Goal: Information Seeking & Learning: Learn about a topic

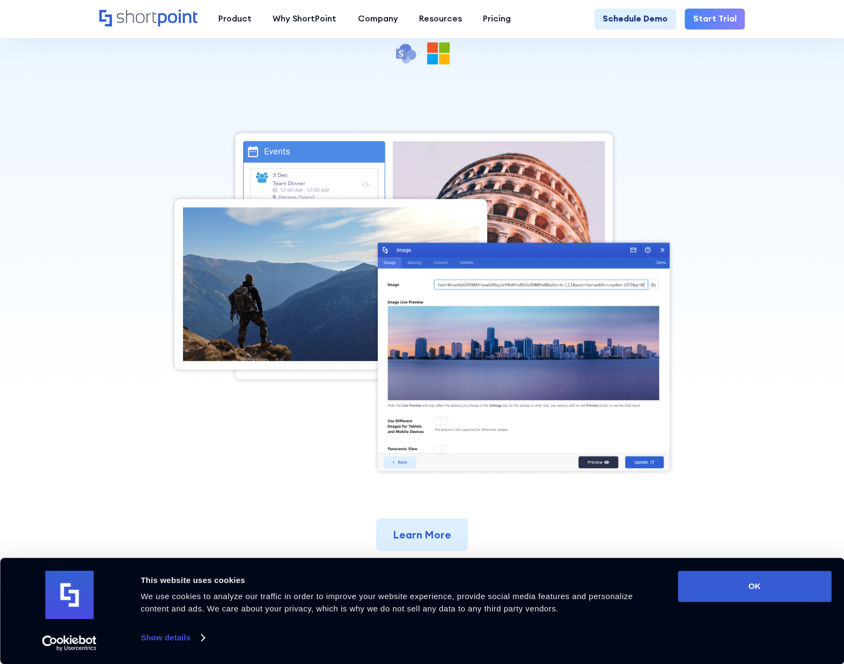
scroll to position [375, 0]
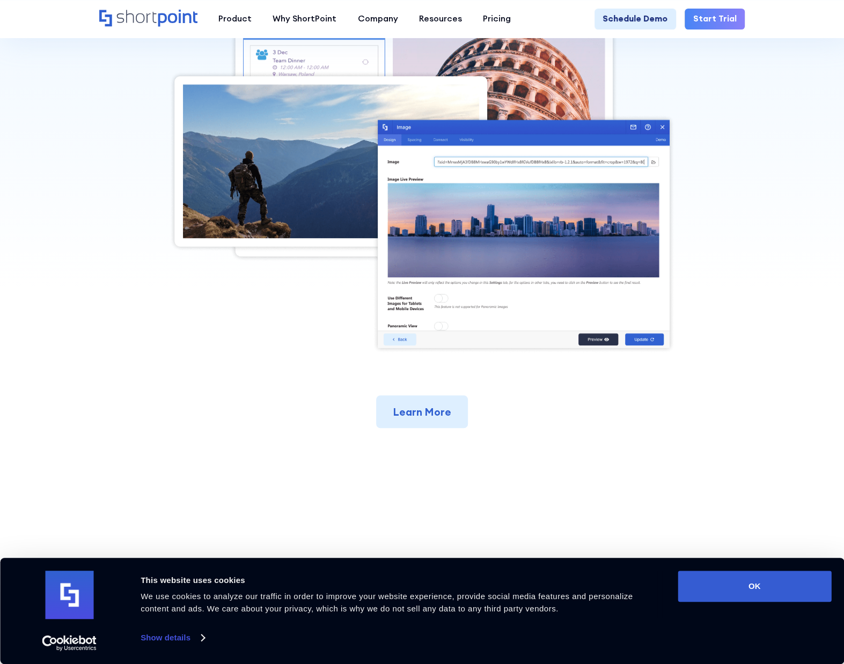
click at [782, 512] on section "Back to Elements Image Maximize the full potential of images on your intranet s…" at bounding box center [422, 78] width 844 height 867
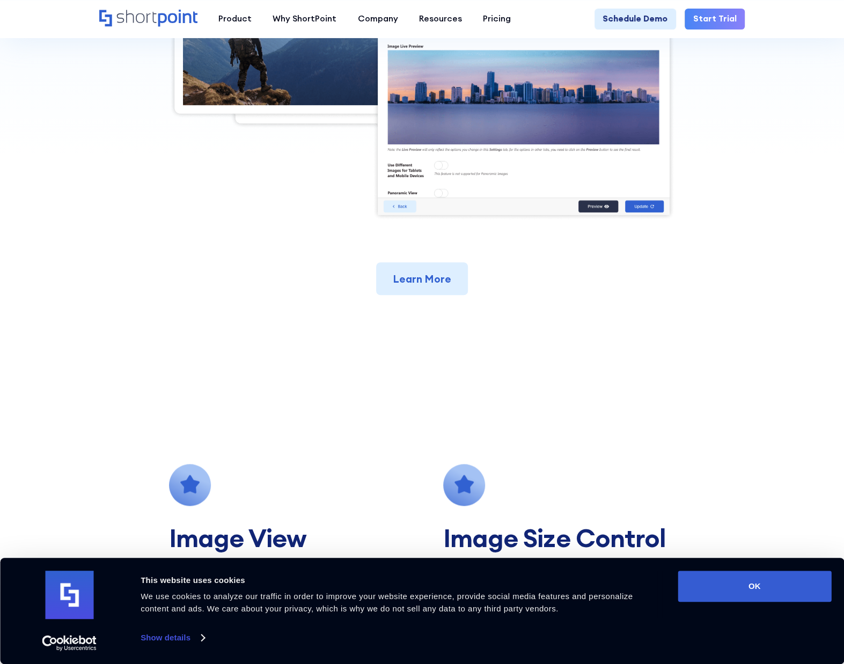
scroll to position [0, 0]
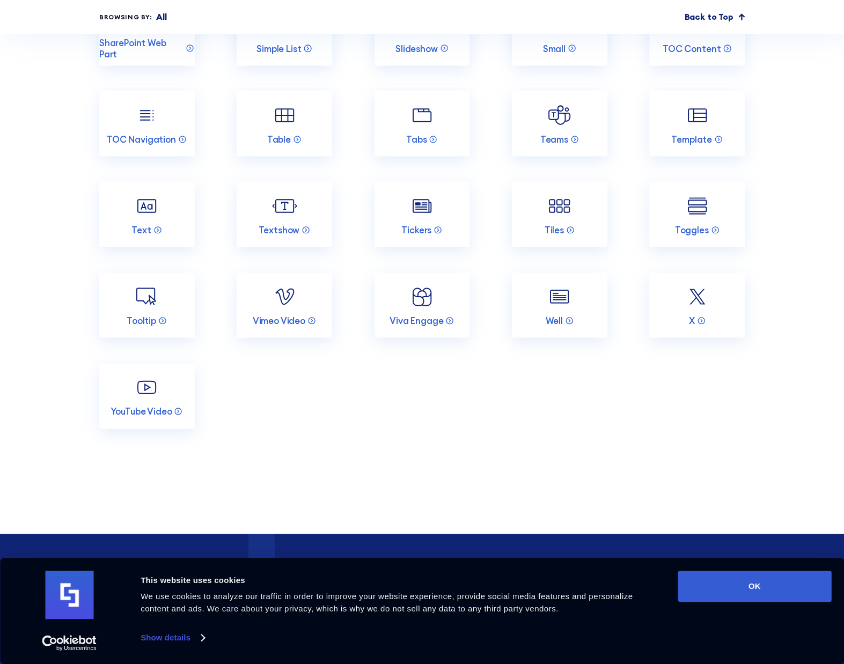
scroll to position [3754, 0]
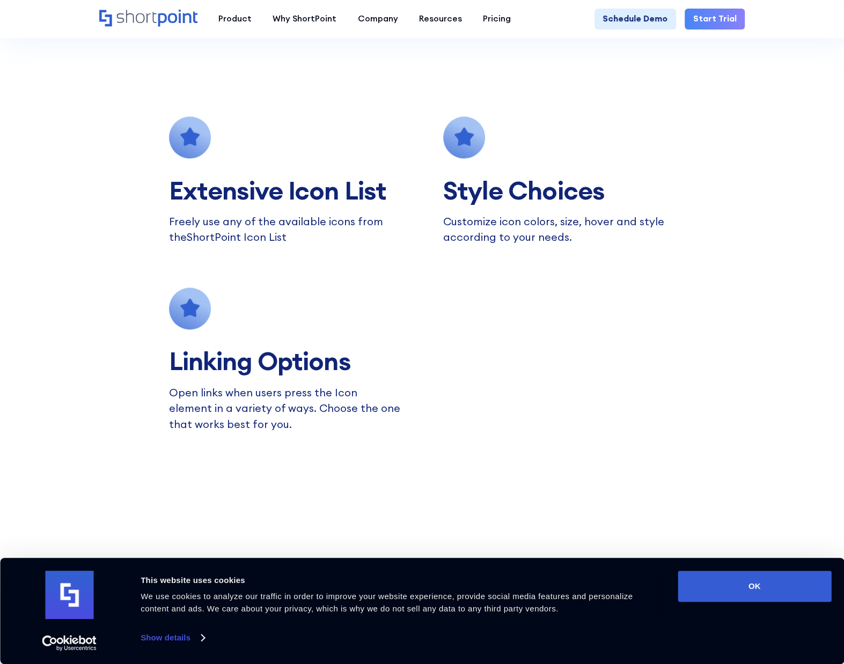
scroll to position [912, 0]
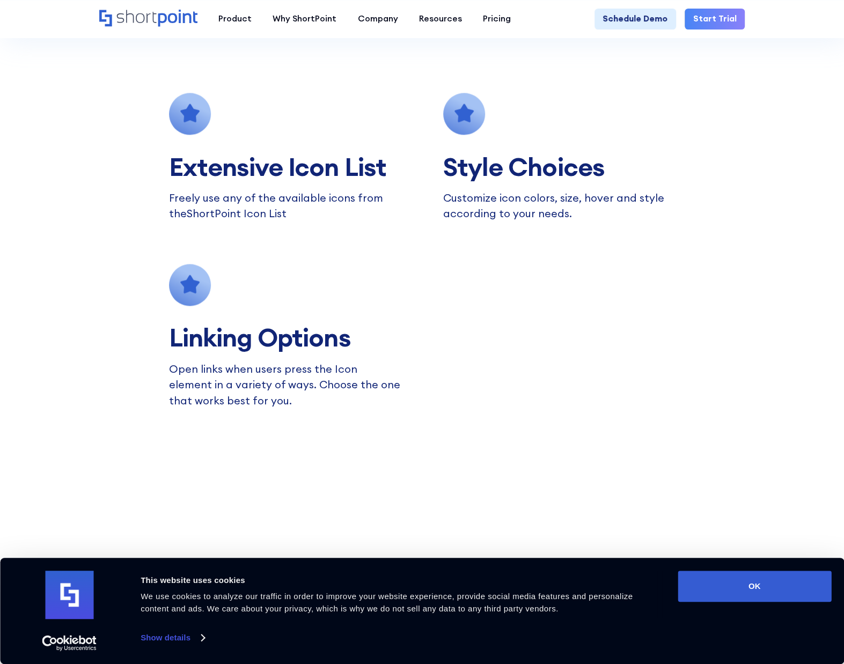
click at [191, 122] on icon at bounding box center [189, 113] width 19 height 18
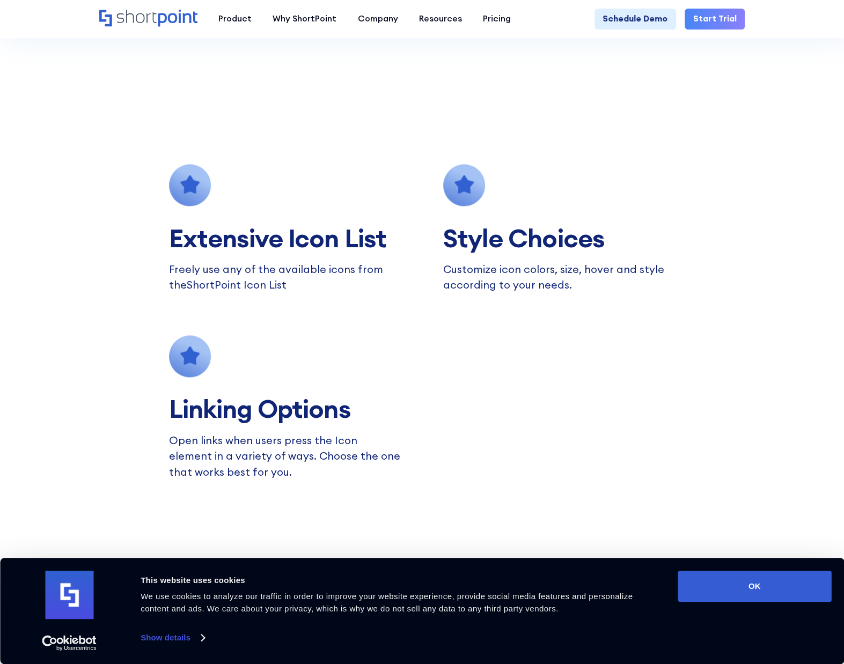
scroll to position [644, 0]
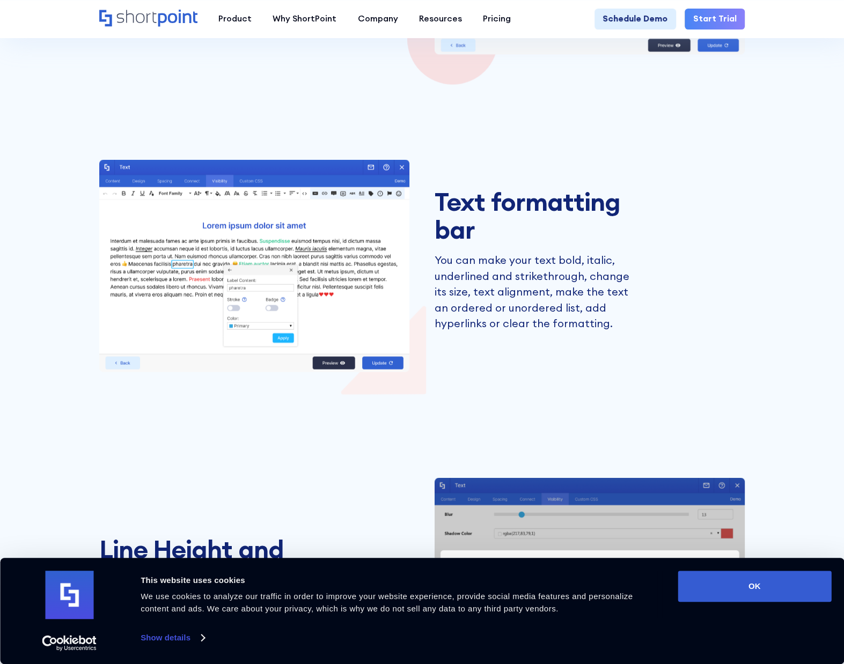
scroll to position [1287, 0]
